Goal: Information Seeking & Learning: Learn about a topic

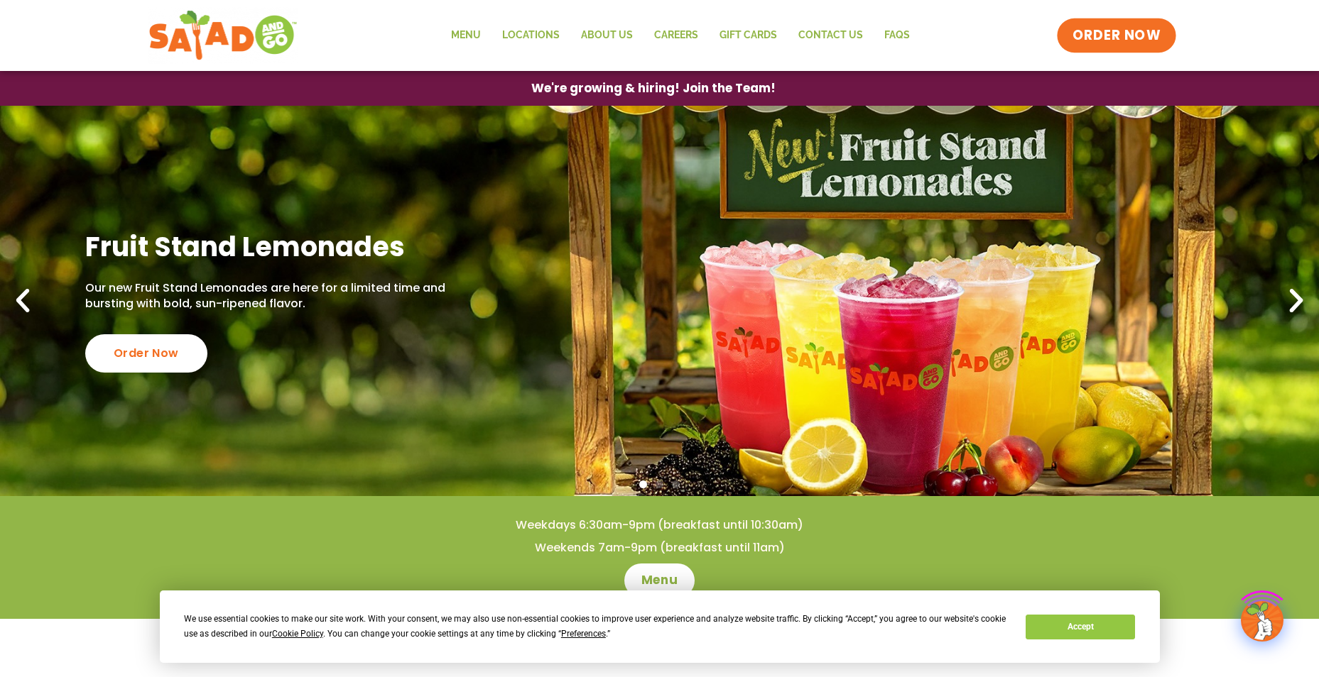
drag, startPoint x: 1143, startPoint y: 33, endPoint x: 967, endPoint y: 90, distance: 184.4
click at [1143, 33] on span "ORDER NOW" at bounding box center [1116, 35] width 88 height 18
click at [461, 28] on link "Menu" at bounding box center [465, 35] width 51 height 33
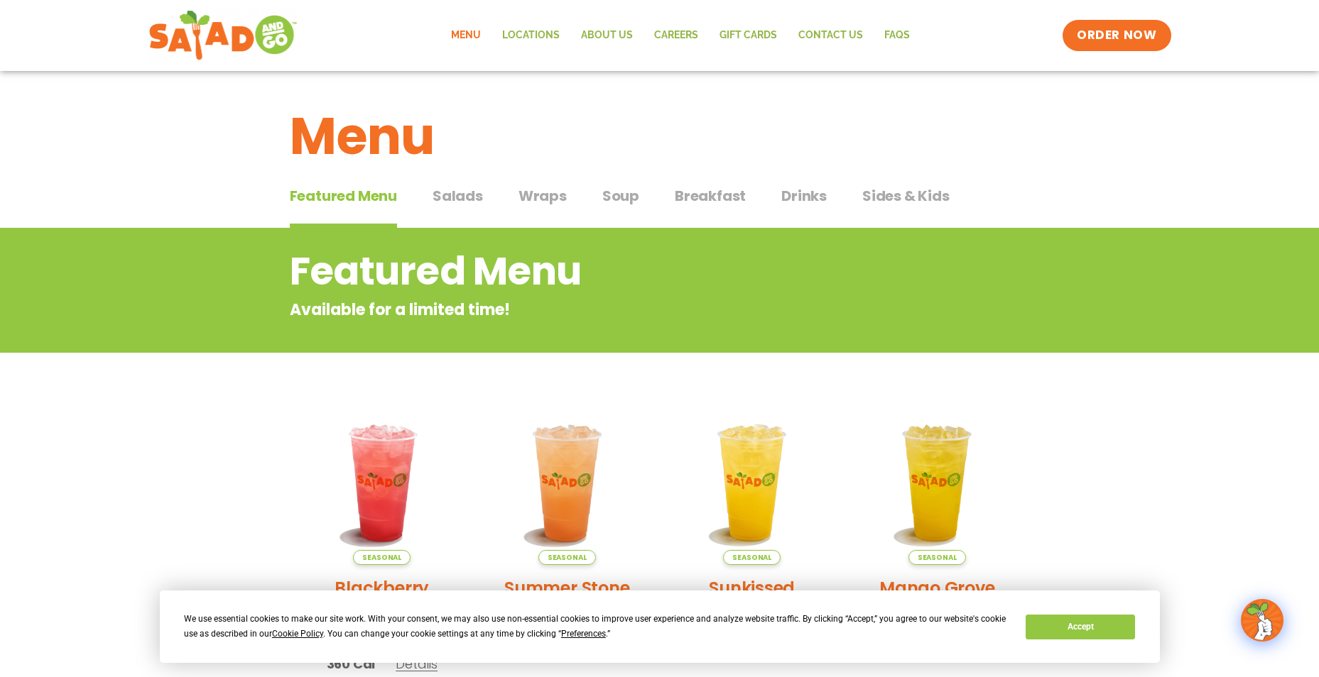
click at [457, 195] on span "Salads" at bounding box center [457, 195] width 50 height 21
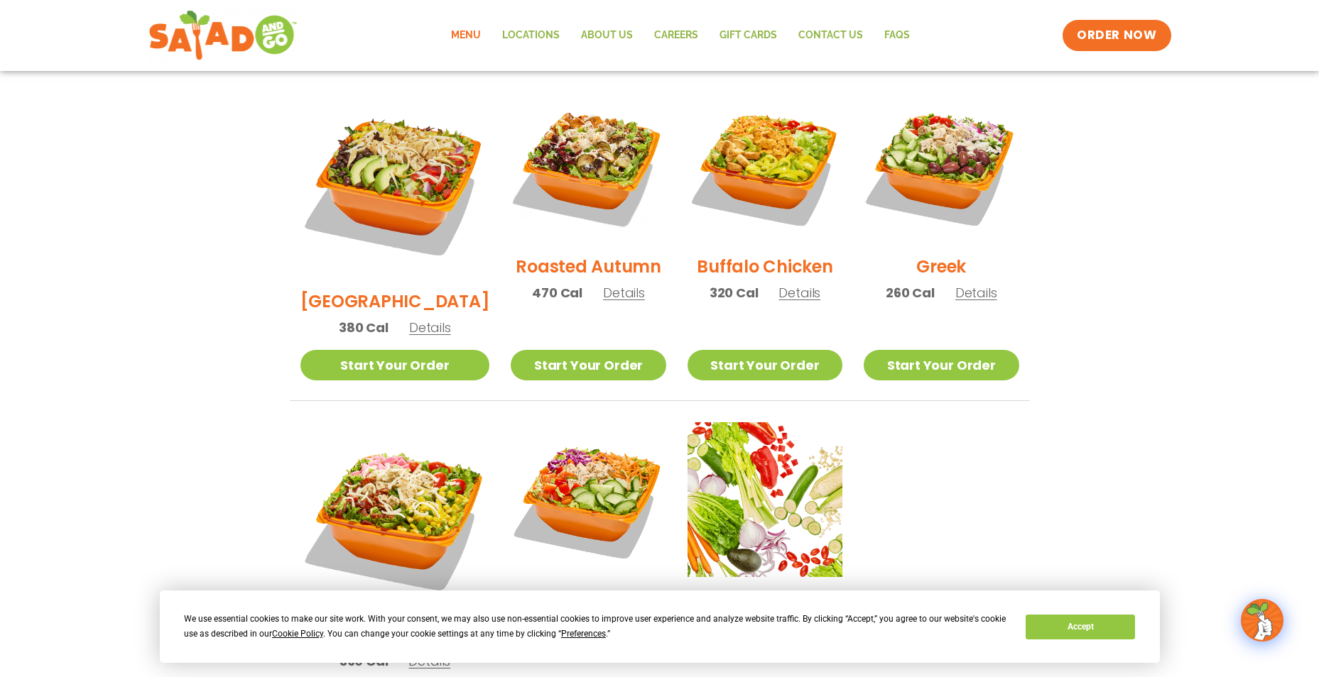
scroll to position [710, 0]
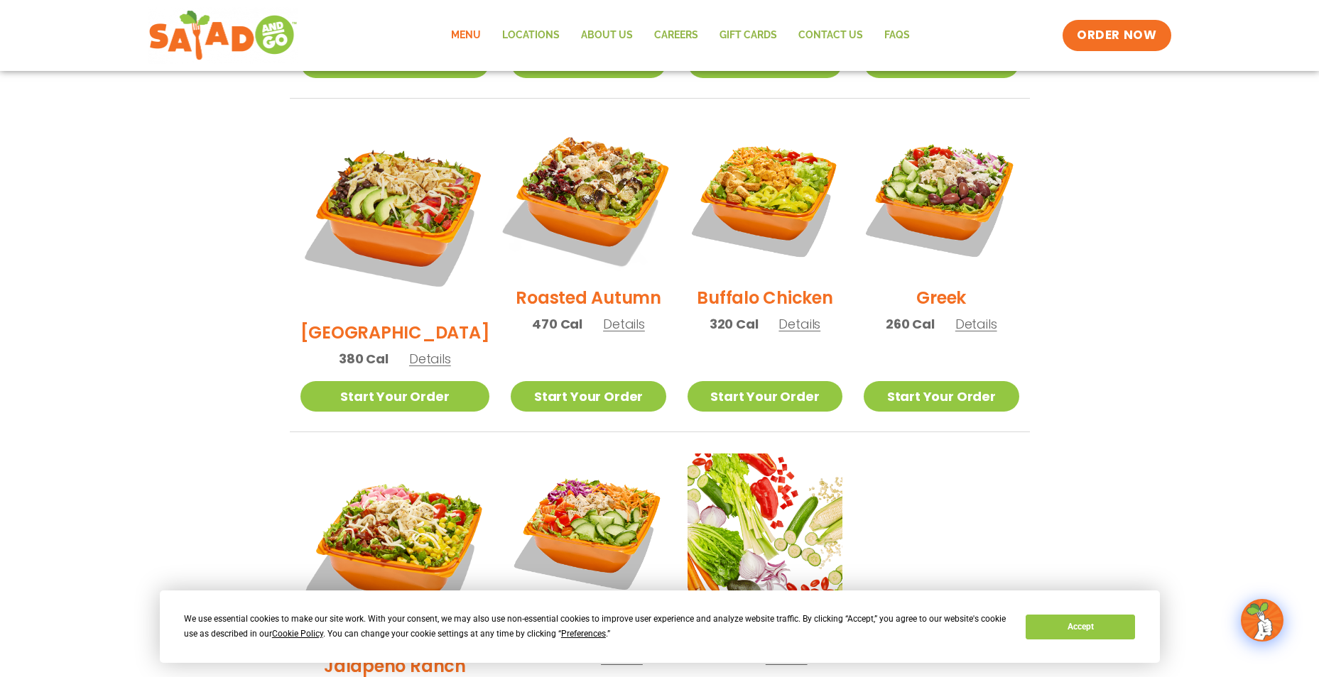
click at [561, 231] on img at bounding box center [588, 198] width 182 height 182
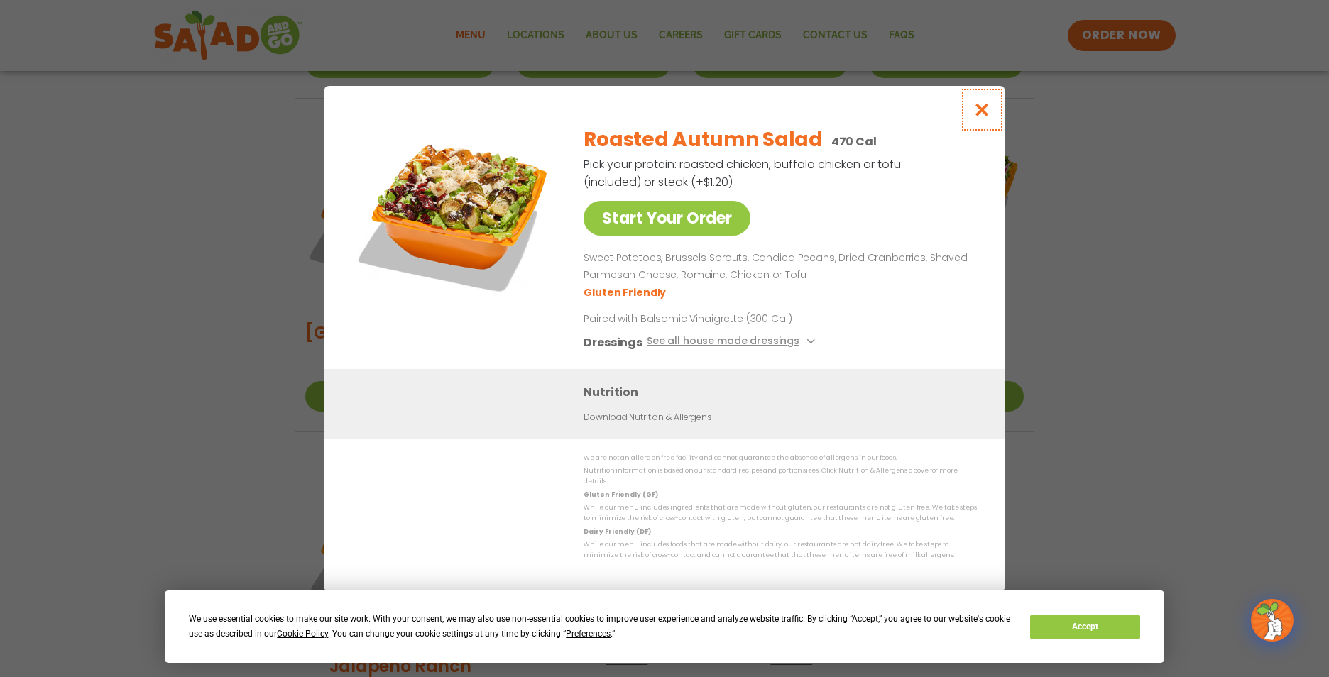
click at [984, 113] on icon "Close modal" at bounding box center [983, 109] width 18 height 15
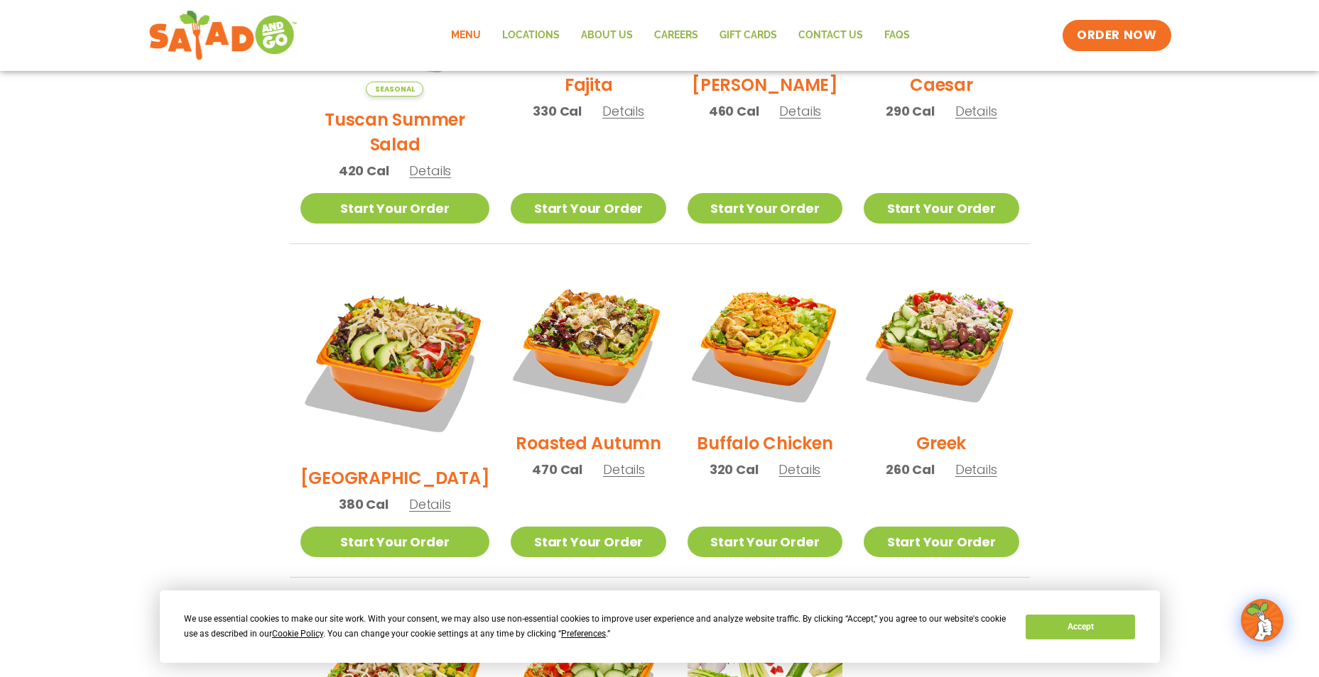
scroll to position [355, 0]
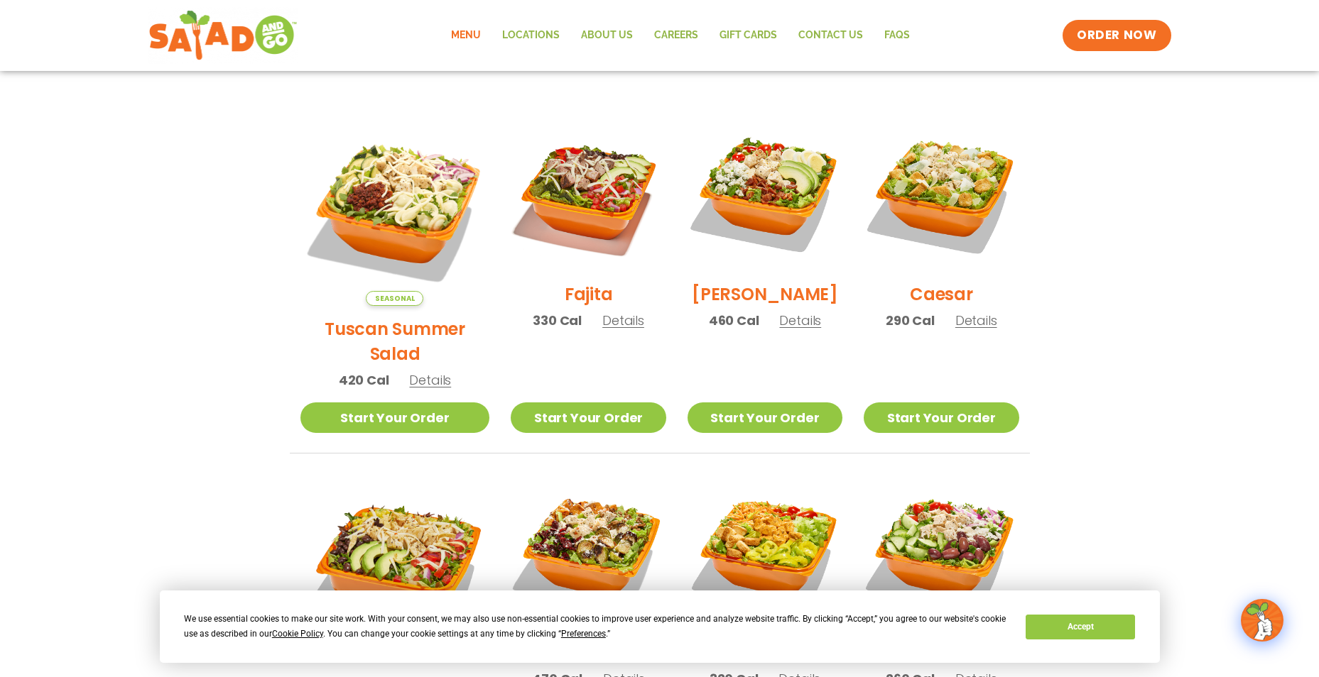
click at [368, 327] on h2 "Tuscan Summer Salad" at bounding box center [395, 342] width 190 height 50
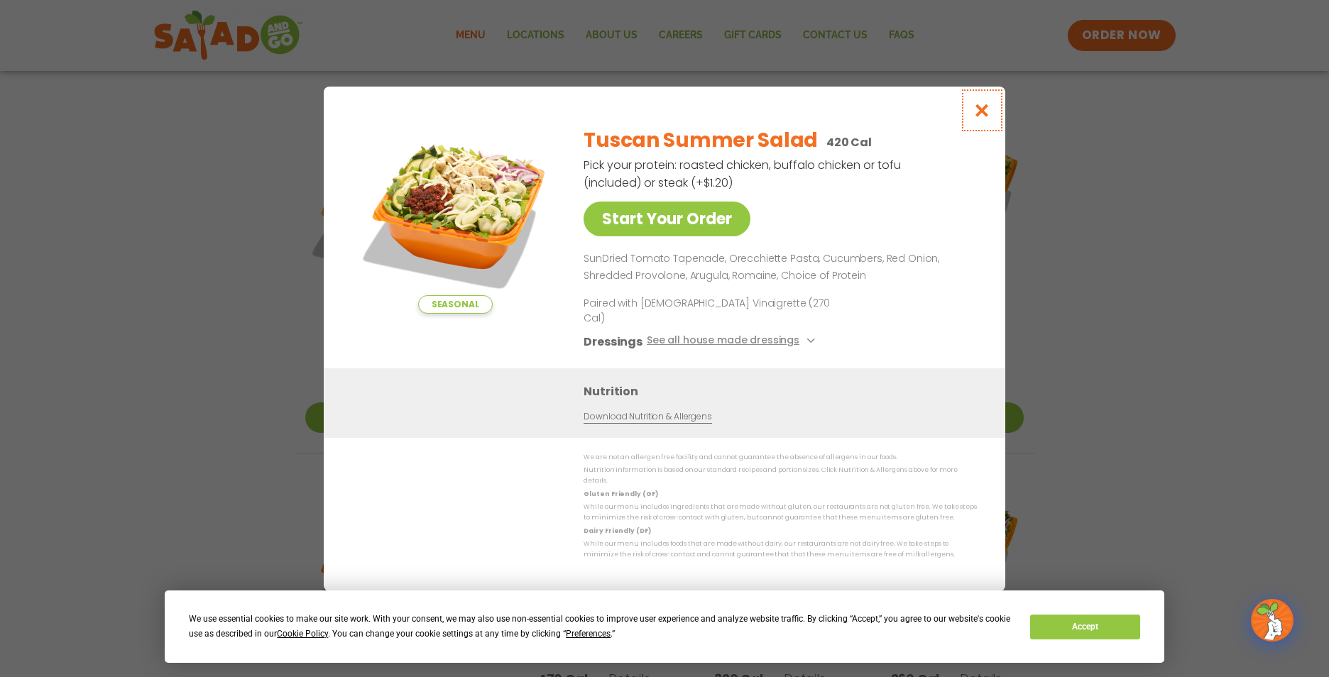
click at [984, 131] on button "Close modal" at bounding box center [982, 111] width 46 height 48
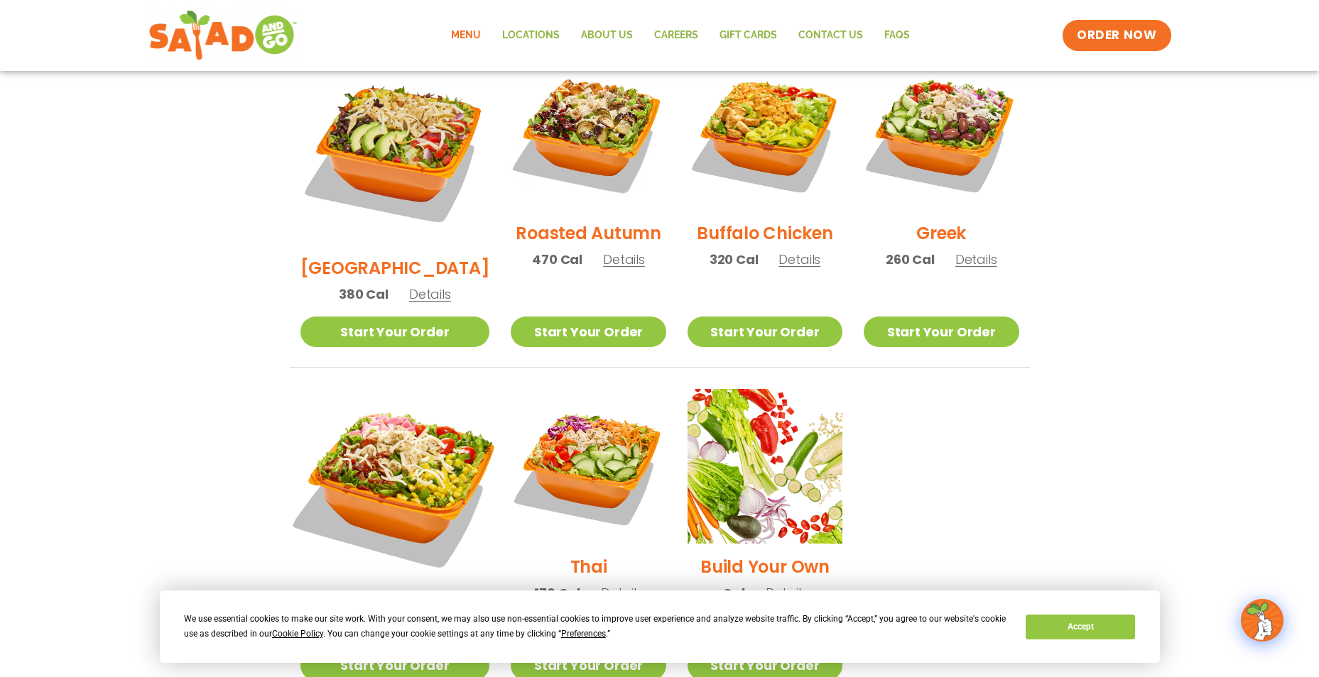
scroll to position [781, 0]
